Goal: Information Seeking & Learning: Learn about a topic

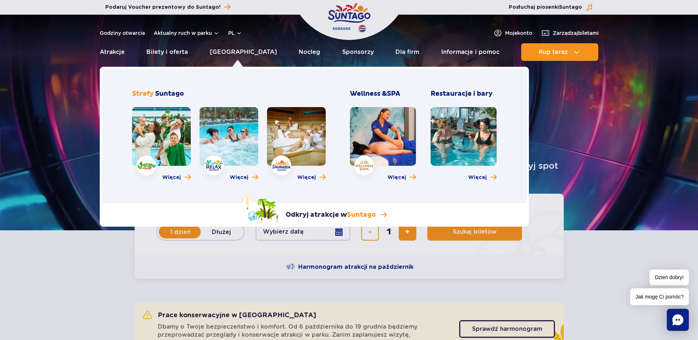
click at [239, 172] on div "Więcej" at bounding box center [229, 146] width 59 height 78
click at [237, 176] on span "Więcej" at bounding box center [239, 177] width 19 height 7
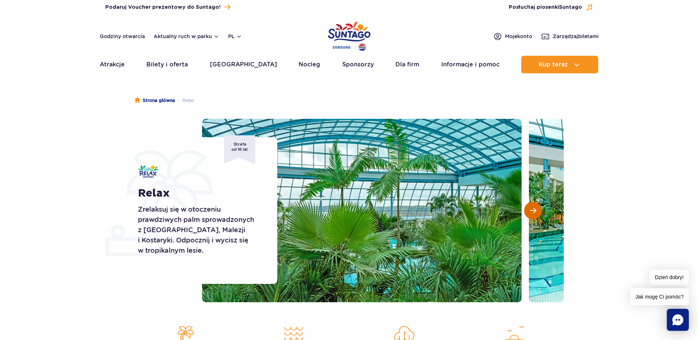
click at [528, 209] on button "Następny slajd" at bounding box center [533, 211] width 18 height 18
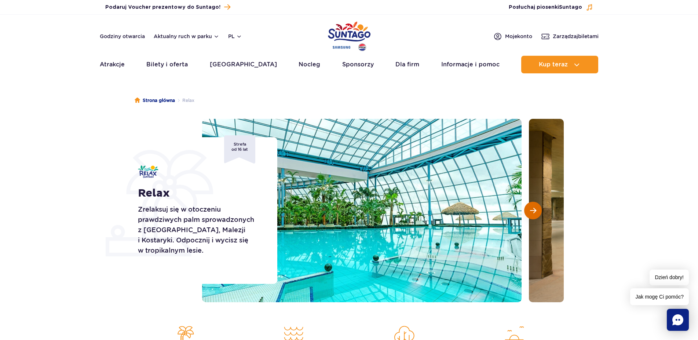
click at [530, 209] on button "Następny slajd" at bounding box center [533, 211] width 18 height 18
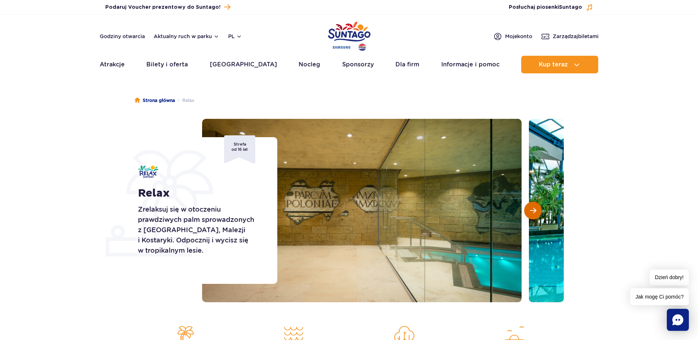
click at [530, 209] on button "Następny slajd" at bounding box center [533, 211] width 18 height 18
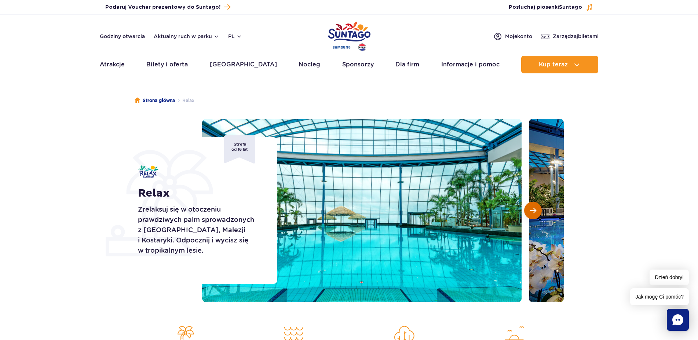
click at [530, 209] on button "Następny slajd" at bounding box center [533, 211] width 18 height 18
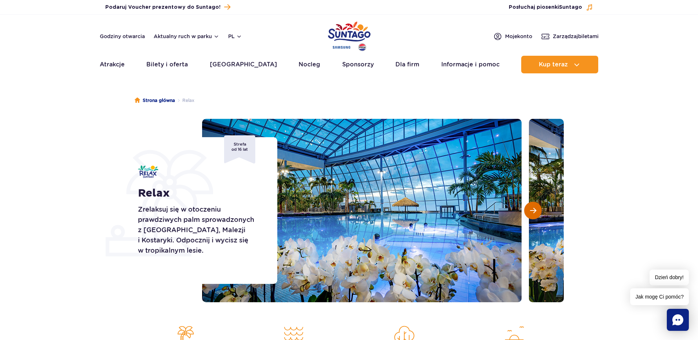
click at [530, 208] on span "Następny slajd" at bounding box center [533, 210] width 6 height 7
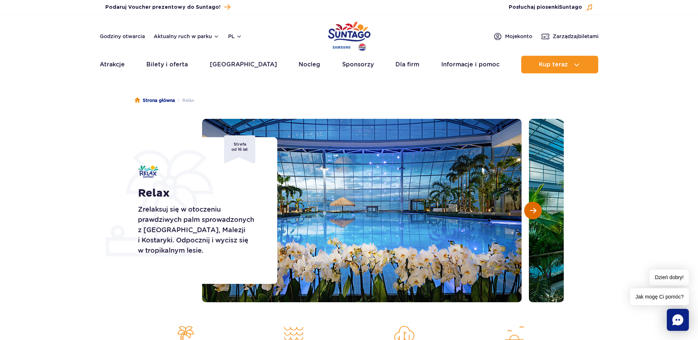
click at [530, 208] on button "Następny slajd" at bounding box center [533, 211] width 18 height 18
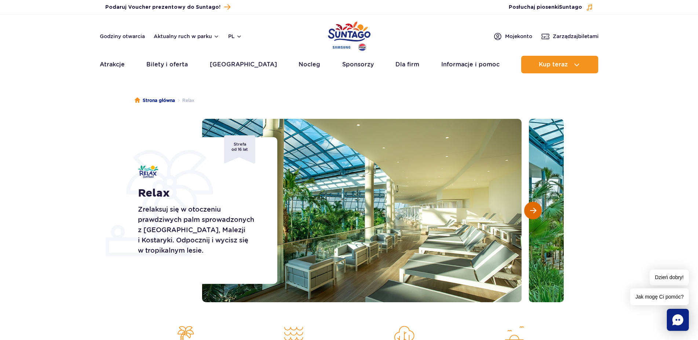
click at [529, 207] on button "Następny slajd" at bounding box center [533, 211] width 18 height 18
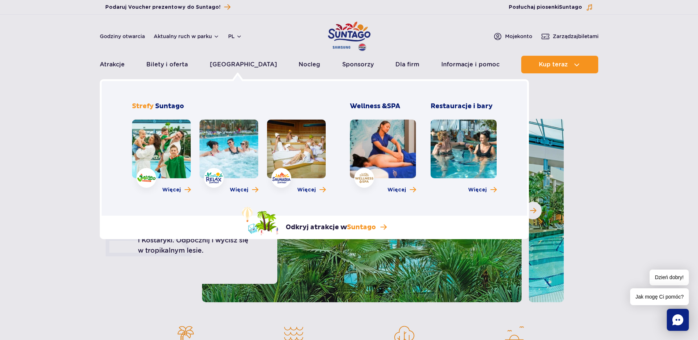
click at [174, 184] on div "Więcej" at bounding box center [161, 159] width 59 height 78
click at [175, 191] on span "Więcej" at bounding box center [171, 189] width 19 height 7
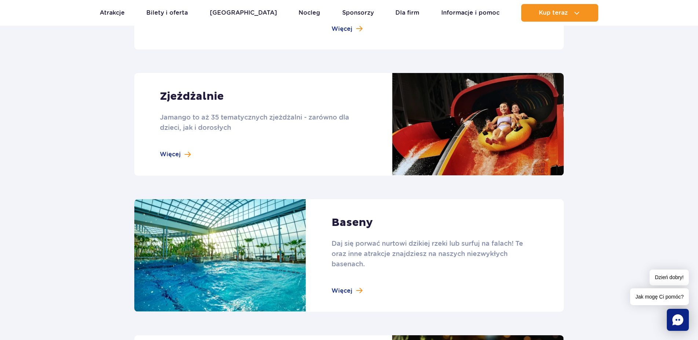
scroll to position [674, 0]
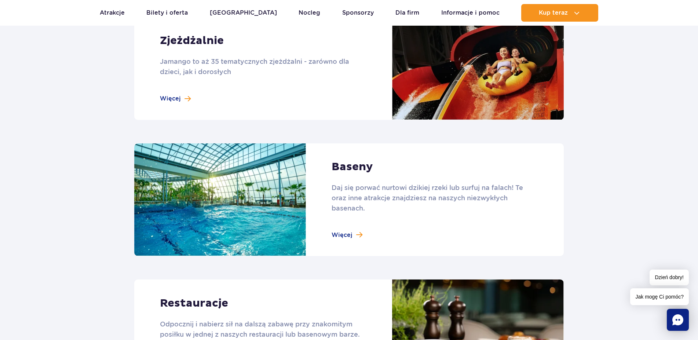
click at [179, 92] on link at bounding box center [349, 68] width 430 height 103
click at [179, 97] on link at bounding box center [349, 68] width 430 height 103
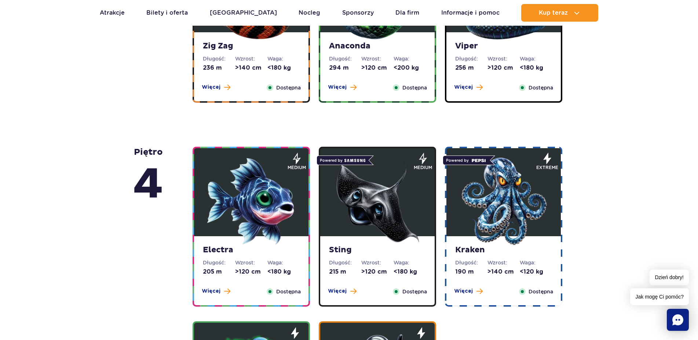
scroll to position [749, 0]
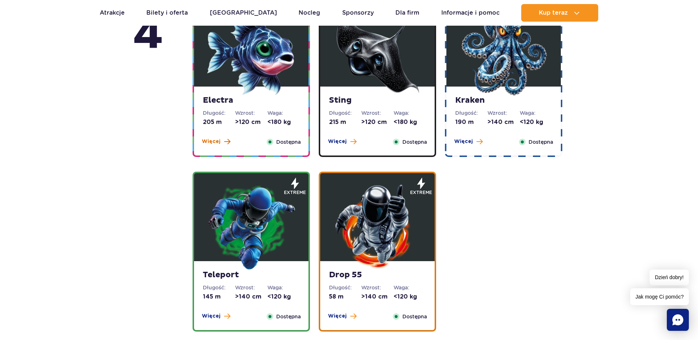
click at [209, 141] on span "Więcej" at bounding box center [211, 141] width 19 height 7
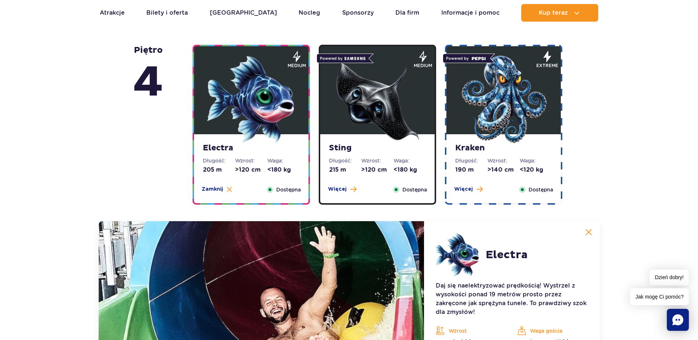
scroll to position [691, 0]
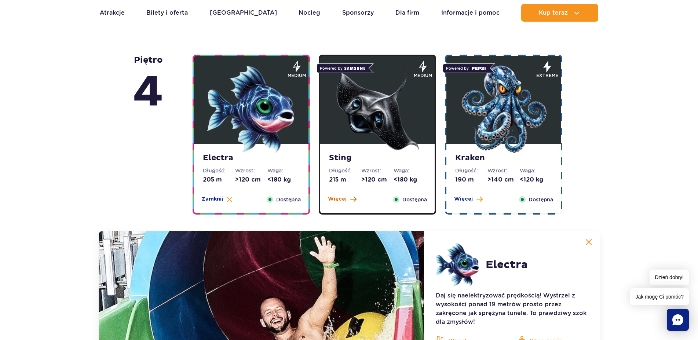
click at [337, 196] on span "Więcej" at bounding box center [337, 199] width 19 height 7
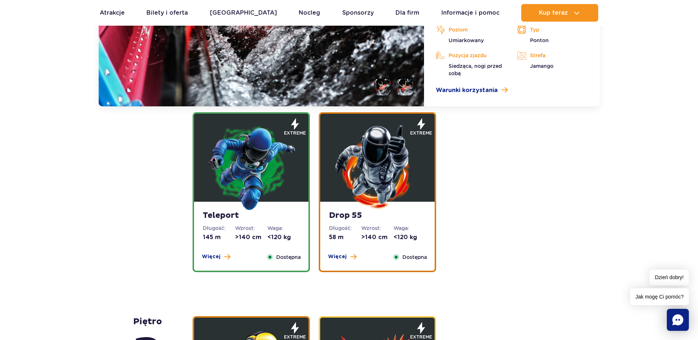
scroll to position [1065, 0]
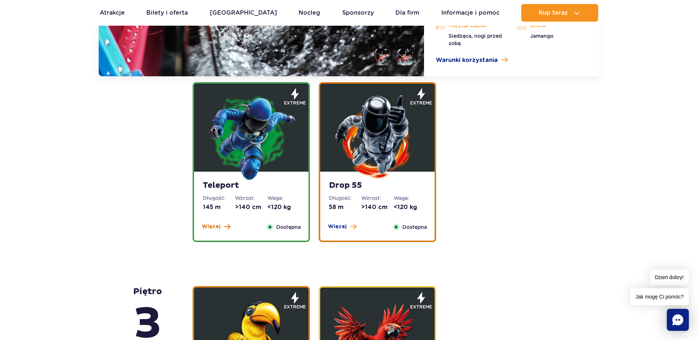
click at [217, 223] on span "Więcej" at bounding box center [211, 226] width 19 height 7
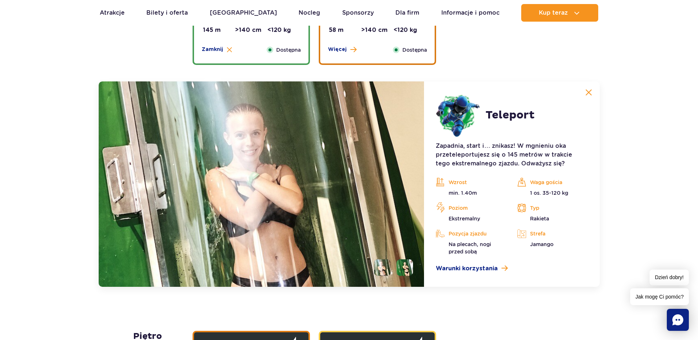
scroll to position [903, 0]
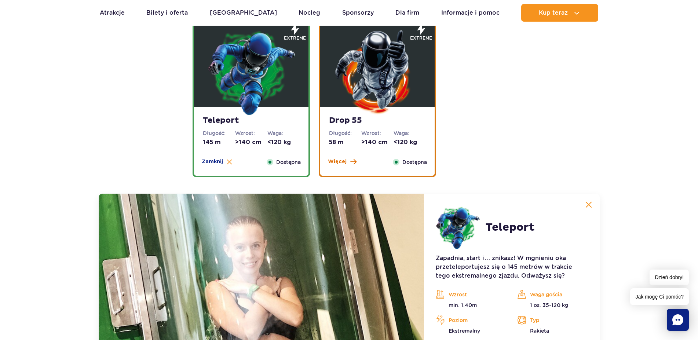
click at [341, 160] on span "Więcej" at bounding box center [337, 161] width 19 height 7
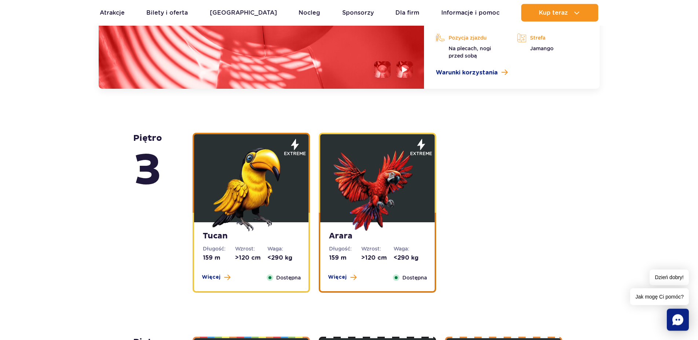
scroll to position [1240, 0]
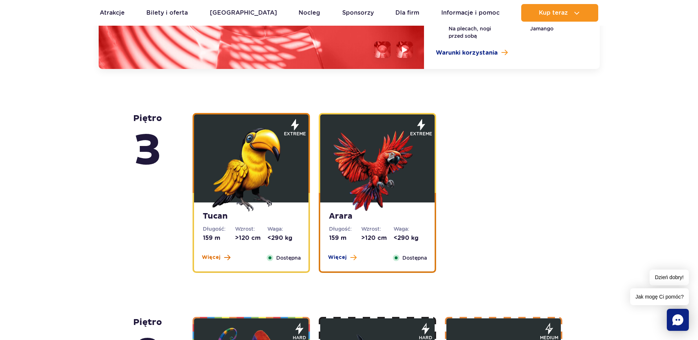
click at [213, 260] on span "Więcej" at bounding box center [211, 257] width 19 height 7
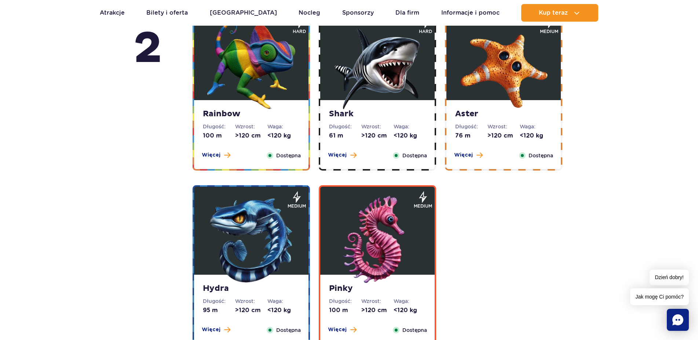
scroll to position [1556, 0]
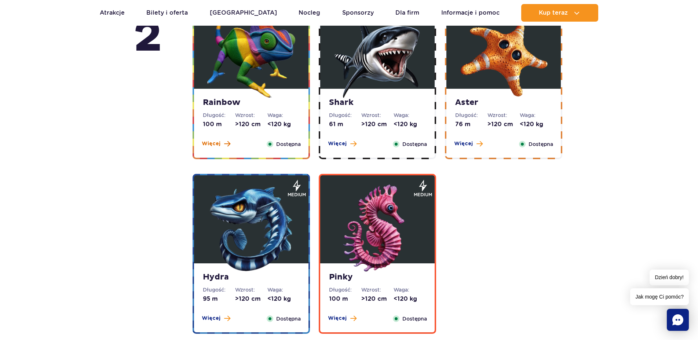
click at [213, 146] on span "Więcej" at bounding box center [211, 143] width 19 height 7
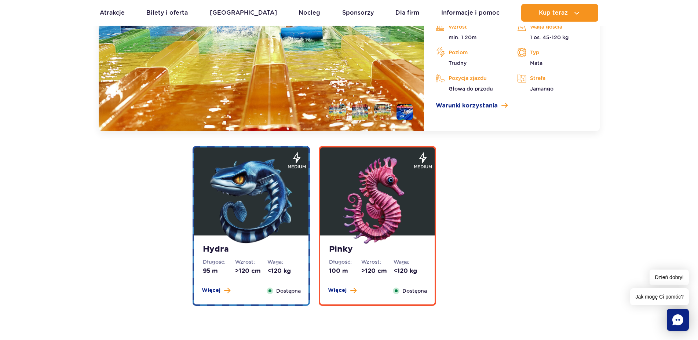
scroll to position [1648, 0]
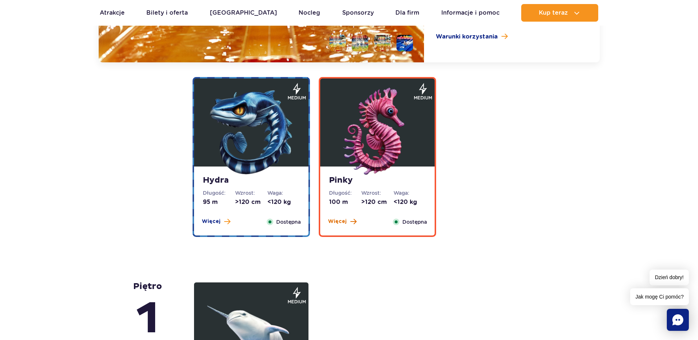
click at [340, 220] on span "Więcej" at bounding box center [337, 221] width 19 height 7
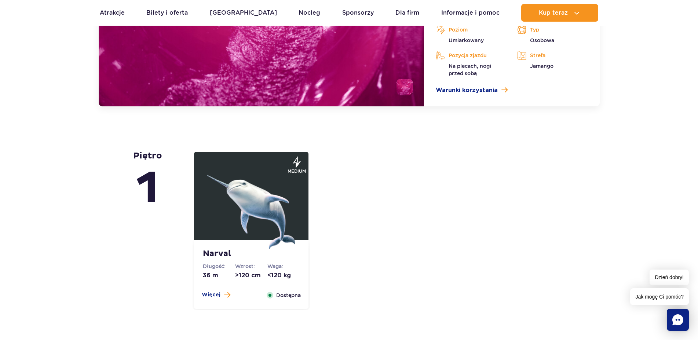
scroll to position [1972, 0]
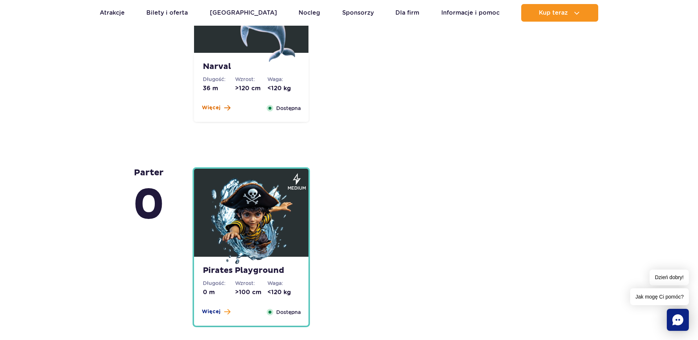
click at [212, 110] on span "Więcej" at bounding box center [211, 107] width 19 height 7
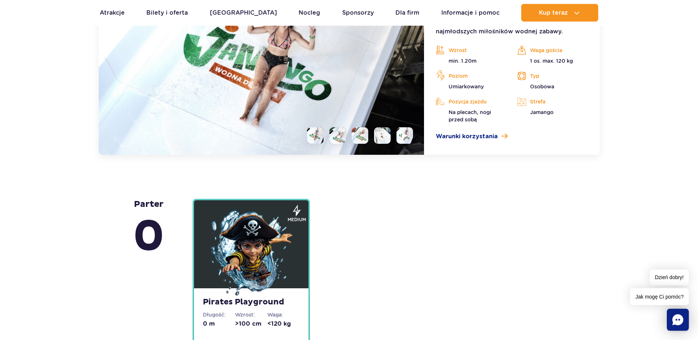
scroll to position [1952, 0]
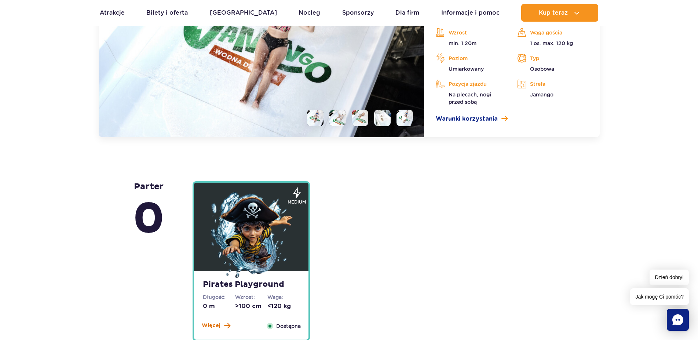
click at [220, 325] on button "Więcej" at bounding box center [216, 325] width 29 height 7
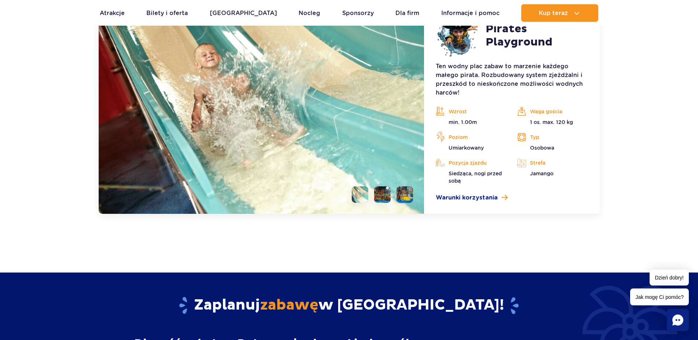
scroll to position [2118, 0]
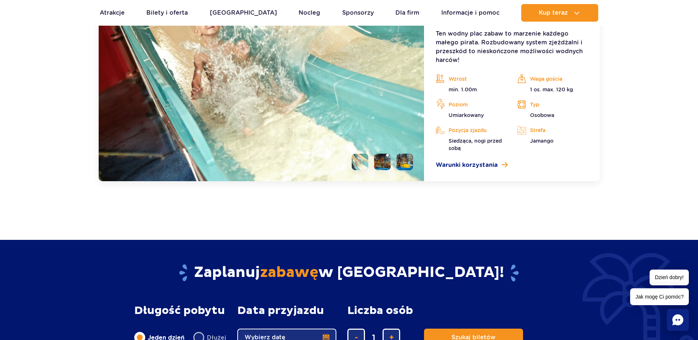
click at [388, 159] on li at bounding box center [382, 162] width 17 height 17
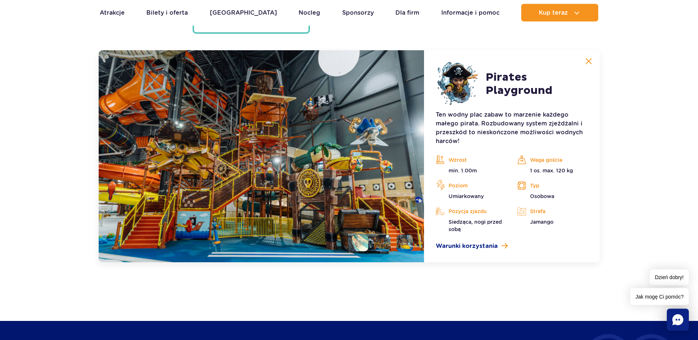
scroll to position [2006, 0]
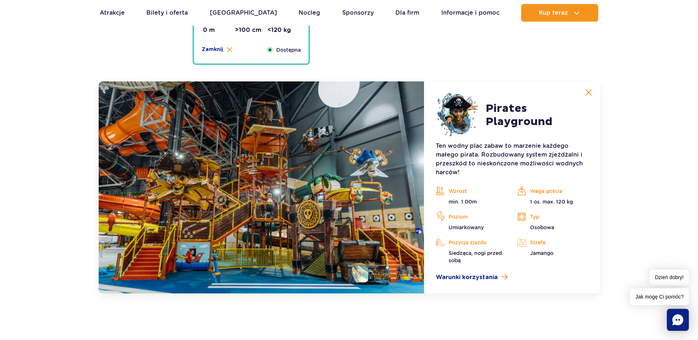
click at [405, 273] on li at bounding box center [405, 274] width 17 height 17
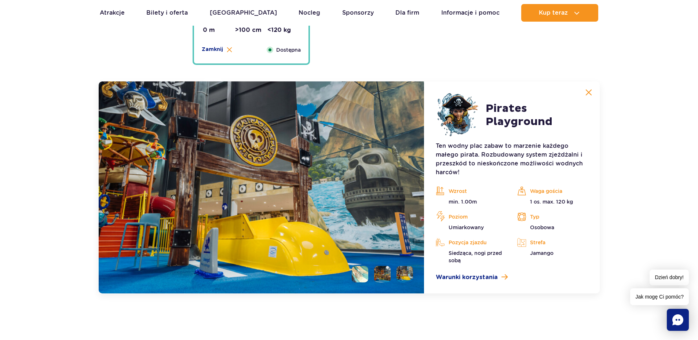
click at [372, 278] on ul at bounding box center [379, 274] width 67 height 17
click at [590, 93] on img at bounding box center [589, 92] width 7 height 7
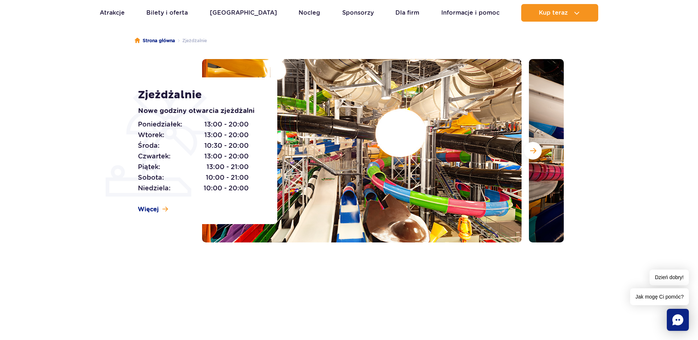
scroll to position [0, 0]
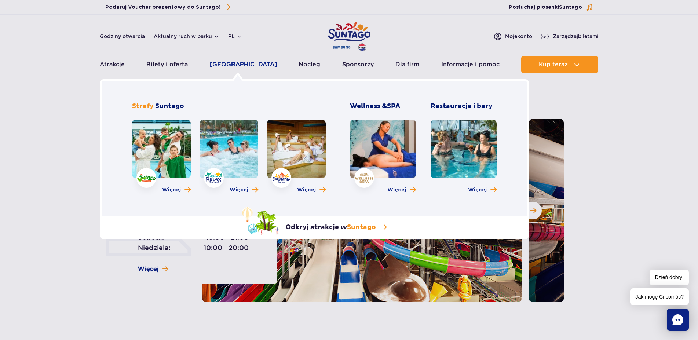
click at [236, 68] on link "[GEOGRAPHIC_DATA]" at bounding box center [243, 65] width 67 height 18
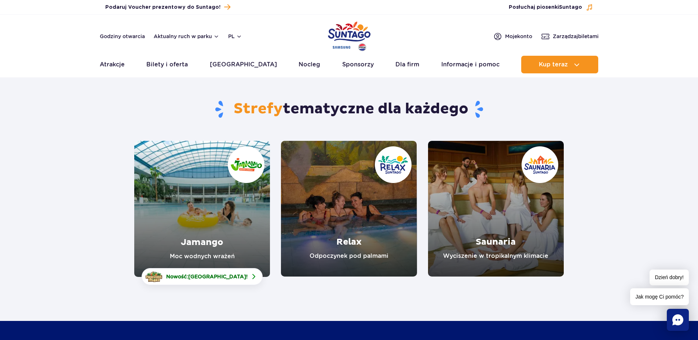
click at [197, 268] on link "Jamango" at bounding box center [202, 209] width 136 height 136
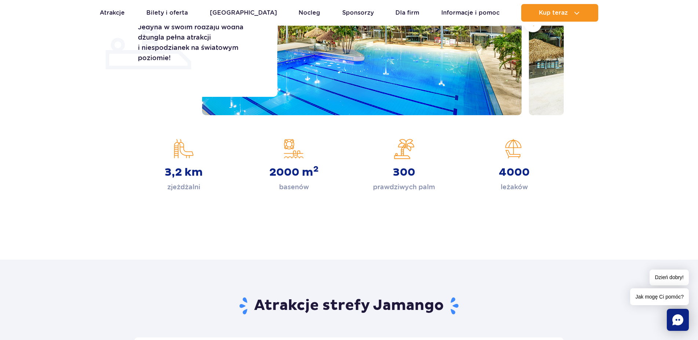
scroll to position [37, 0]
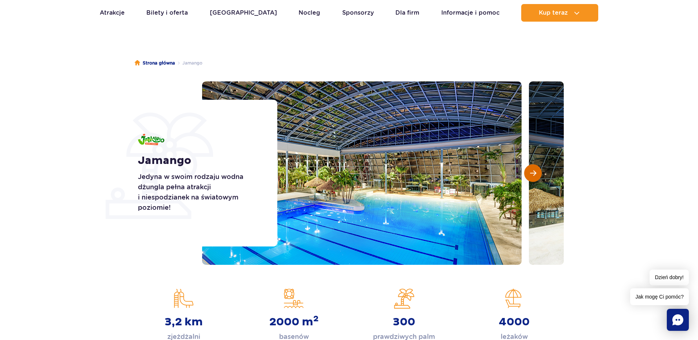
click at [534, 175] on span "Następny slajd" at bounding box center [533, 173] width 6 height 7
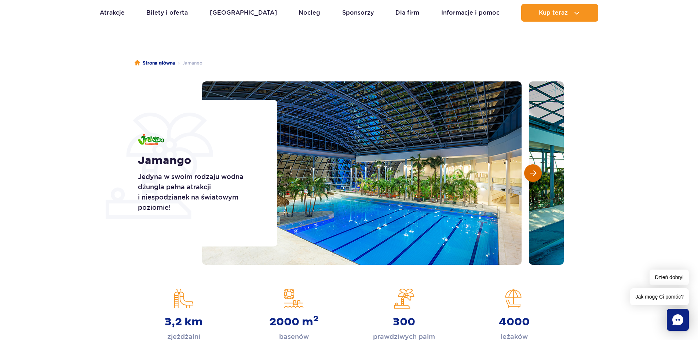
click at [534, 175] on span "Następny slajd" at bounding box center [533, 173] width 6 height 7
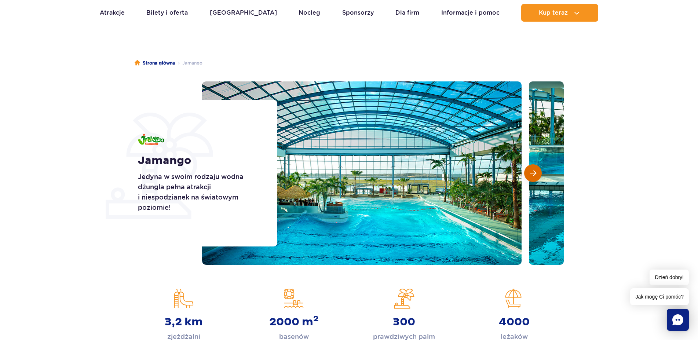
click at [534, 175] on span "Następny slajd" at bounding box center [533, 173] width 6 height 7
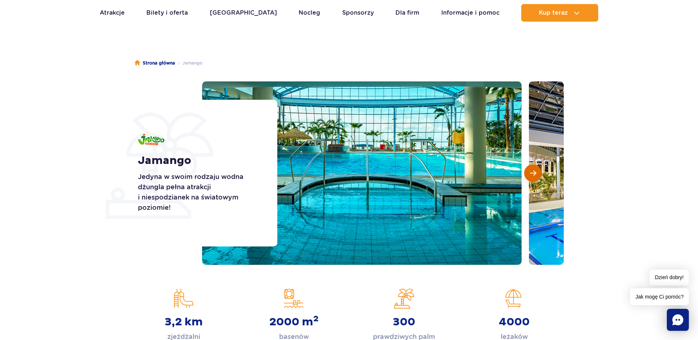
click at [534, 175] on span "Następny slajd" at bounding box center [533, 173] width 6 height 7
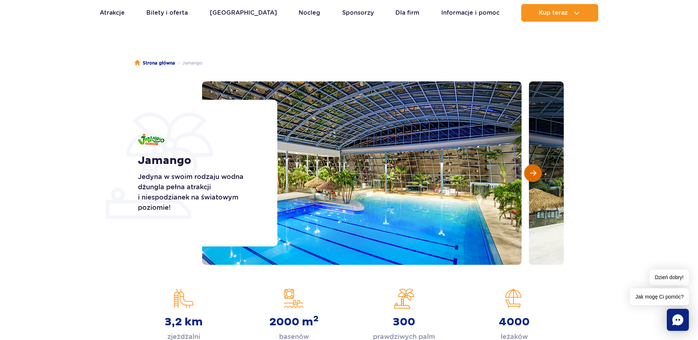
click at [534, 175] on span "Następny slajd" at bounding box center [533, 173] width 6 height 7
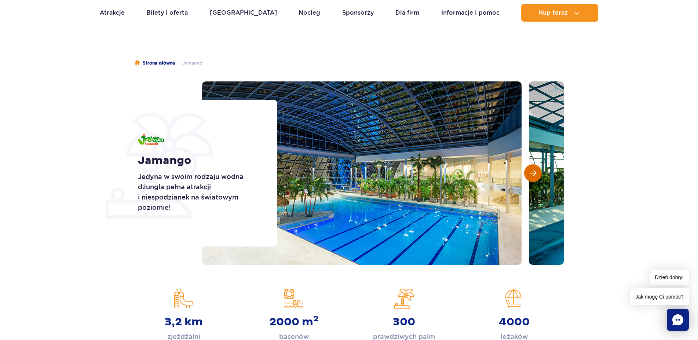
click at [534, 175] on span "Następny slajd" at bounding box center [533, 173] width 6 height 7
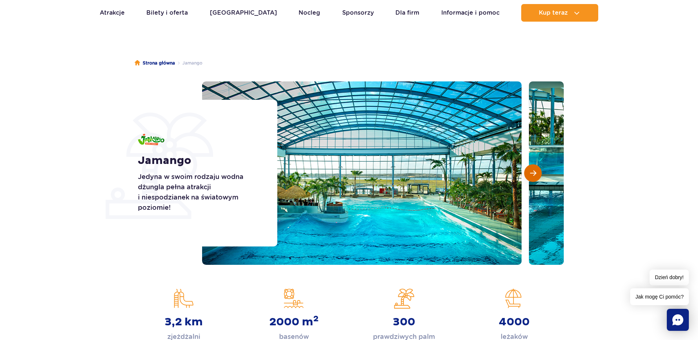
click at [534, 175] on span "Następny slajd" at bounding box center [533, 173] width 6 height 7
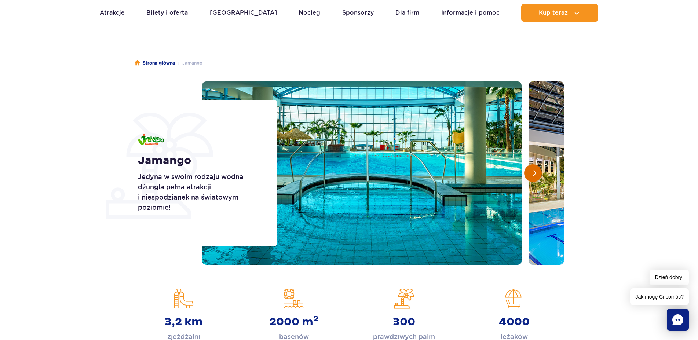
click at [534, 175] on span "Następny slajd" at bounding box center [533, 173] width 6 height 7
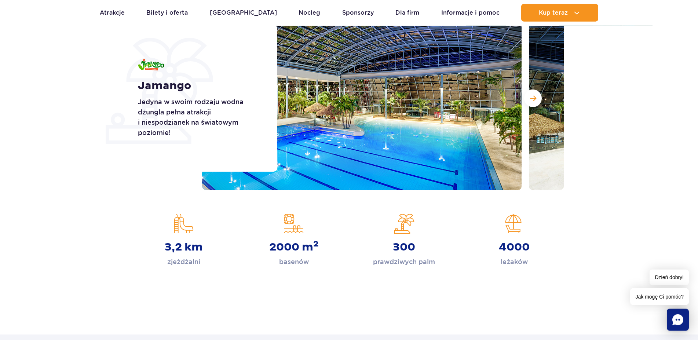
scroll to position [187, 0]
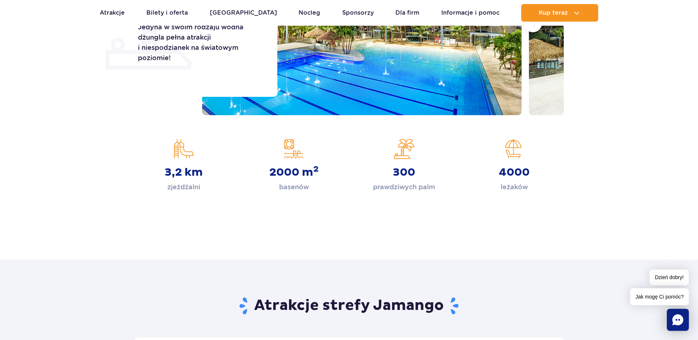
click at [184, 176] on strong "3,2 km" at bounding box center [184, 172] width 38 height 13
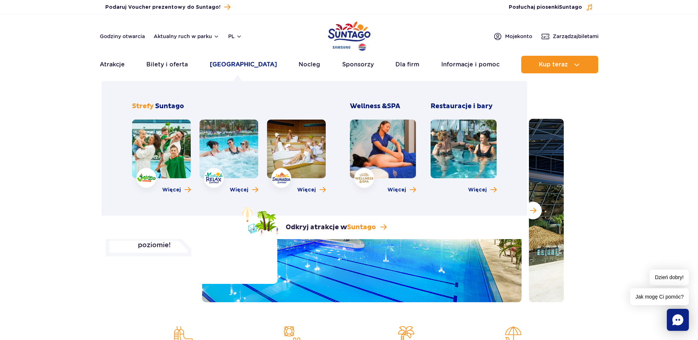
click at [237, 60] on link "[GEOGRAPHIC_DATA]" at bounding box center [243, 65] width 67 height 18
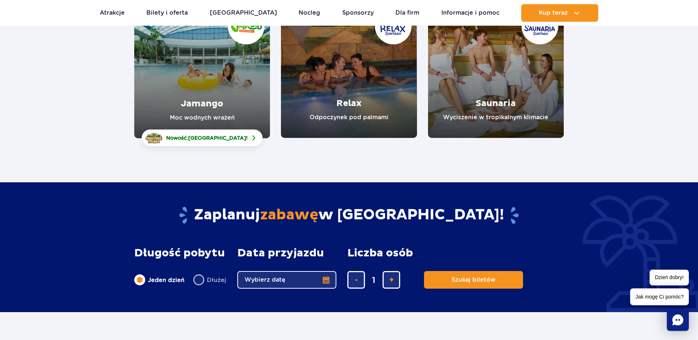
scroll to position [150, 0]
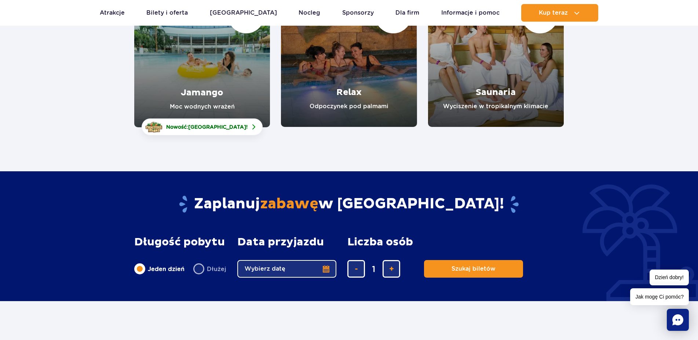
click at [340, 87] on link "Relax" at bounding box center [349, 59] width 136 height 136
